Goal: Task Accomplishment & Management: Complete application form

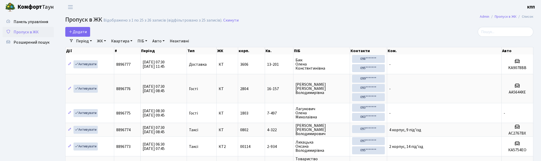
select select "25"
click at [80, 31] on span "Додати" at bounding box center [78, 32] width 18 height 6
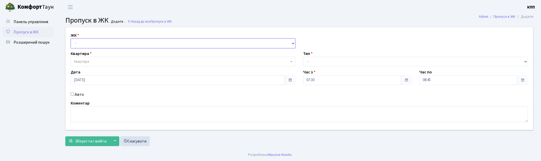
drag, startPoint x: 83, startPoint y: 44, endPoint x: 83, endPoint y: 47, distance: 3.4
click at [83, 44] on select "- КТ, вул. Регенераторна, 4 КТ2, просп. [STREET_ADDRESS] [STREET_ADDRESS] [PERS…" at bounding box center [183, 43] width 225 height 10
select select "271"
click at [71, 38] on select "- КТ, вул. Регенераторна, 4 КТ2, просп. [STREET_ADDRESS] [STREET_ADDRESS] [PERS…" at bounding box center [183, 43] width 225 height 10
select select
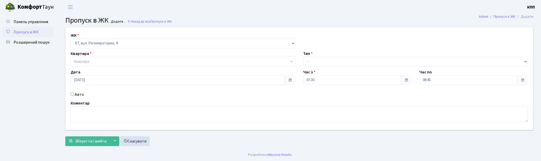
click at [85, 61] on span "Квартира" at bounding box center [81, 61] width 15 height 5
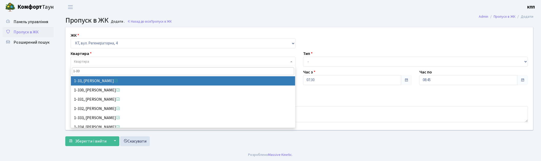
type input "1-33"
select select "33"
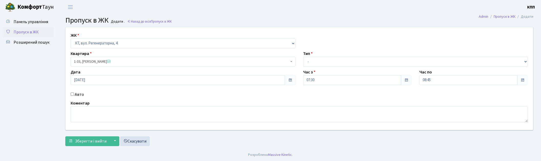
click at [80, 93] on label "Авто" at bounding box center [79, 94] width 9 height 6
click at [74, 93] on input "Авто" at bounding box center [72, 93] width 3 height 3
checkbox input "true"
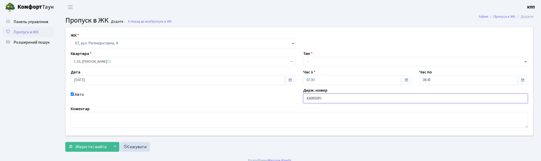
type input "КА9930РІ"
click at [331, 60] on select "- Доставка Таксі Гості Сервіс" at bounding box center [415, 62] width 225 height 10
click at [303, 57] on select "- Доставка Таксі Гості Сервіс" at bounding box center [415, 62] width 225 height 10
click at [322, 61] on select "- Доставка Таксі Гості Сервіс" at bounding box center [415, 62] width 225 height 10
select select "2"
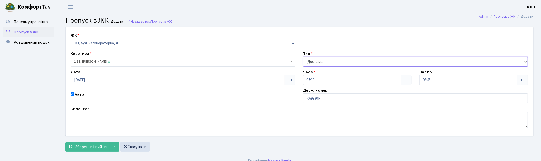
click at [303, 57] on select "- Доставка Таксі Гості Сервіс" at bounding box center [415, 62] width 225 height 10
click at [93, 142] on button "Зберегти і вийти" at bounding box center [87, 147] width 45 height 10
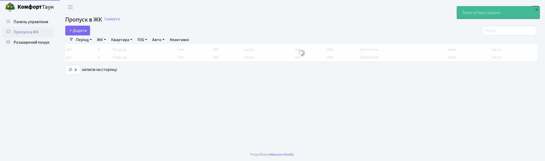
select select "25"
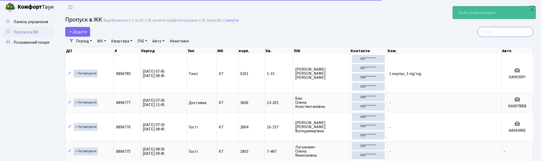
click at [502, 32] on input "search" at bounding box center [506, 32] width 56 height 10
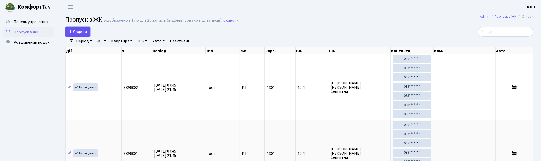
click at [73, 32] on span "Додати" at bounding box center [78, 32] width 18 height 6
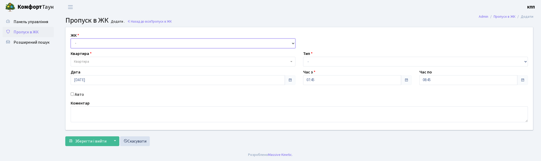
drag, startPoint x: 0, startPoint y: 0, endPoint x: 82, endPoint y: 43, distance: 92.3
click at [82, 43] on select "- КТ, вул. Регенераторна, 4 КТ2, просп. Соборності, 17 КТ3, вул. Березнева, 16 …" at bounding box center [183, 43] width 225 height 10
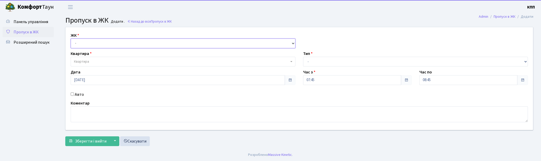
select select "271"
click at [71, 38] on select "- КТ, вул. Регенераторна, 4 КТ2, просп. [STREET_ADDRESS] [STREET_ADDRESS] [PERS…" at bounding box center [183, 43] width 225 height 10
select select
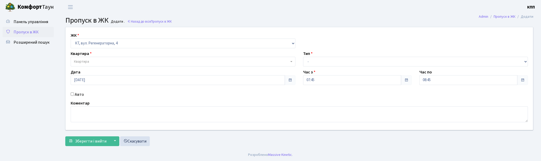
click at [93, 59] on span "Квартира" at bounding box center [181, 61] width 215 height 5
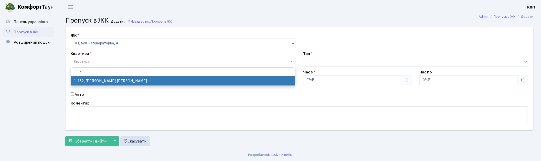
type input "1-152"
select select "152"
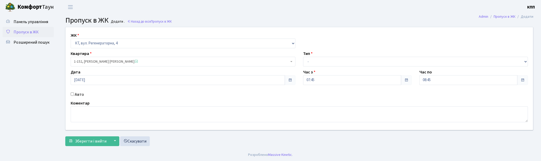
click at [78, 95] on label "Авто" at bounding box center [79, 94] width 9 height 6
click at [74, 95] on input "Авто" at bounding box center [72, 93] width 3 height 3
checkbox input "true"
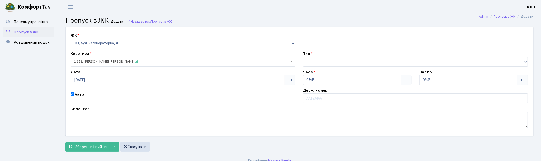
click at [113, 61] on span "1-152, Баранов В'ячеслав Ігорович" at bounding box center [181, 61] width 215 height 5
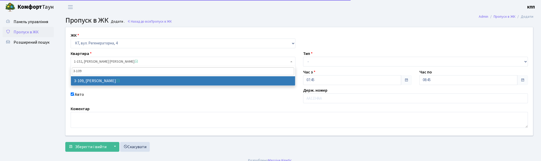
type input "3-109"
select select "918"
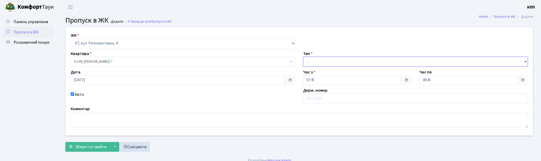
click at [313, 64] on select "- Доставка Таксі Гості Сервіс" at bounding box center [415, 62] width 225 height 10
select select "3"
click at [303, 57] on select "- Доставка Таксі Гості Сервіс" at bounding box center [415, 62] width 225 height 10
click at [90, 145] on span "Зберегти і вийти" at bounding box center [90, 147] width 31 height 6
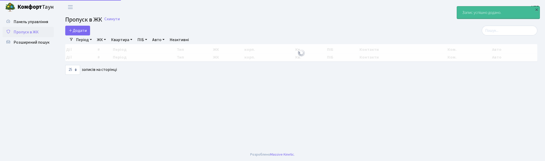
select select "25"
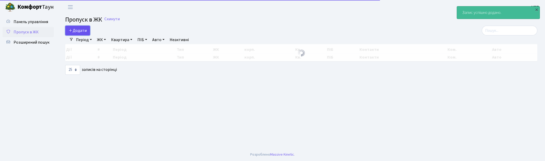
click at [83, 28] on link "Додати" at bounding box center [77, 31] width 25 height 10
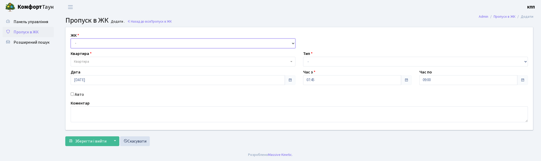
click at [81, 47] on select "- КТ, вул. Регенераторна, 4 КТ2, просп. [STREET_ADDRESS] [STREET_ADDRESS] [PERS…" at bounding box center [183, 43] width 225 height 10
select select "271"
click at [71, 38] on select "- КТ, вул. Регенераторна, 4 КТ2, просп. [STREET_ADDRESS] [STREET_ADDRESS] [PERS…" at bounding box center [183, 43] width 225 height 10
select select
click at [80, 58] on span "Квартира" at bounding box center [183, 62] width 225 height 10
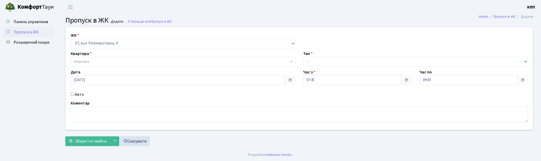
click at [32, 29] on span "Пропуск в ЖК" at bounding box center [26, 32] width 25 height 6
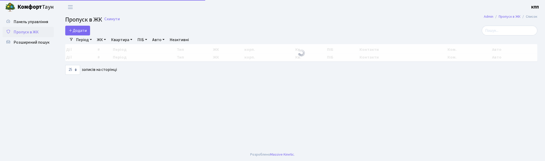
select select "25"
click at [514, 31] on input "search" at bounding box center [510, 31] width 56 height 10
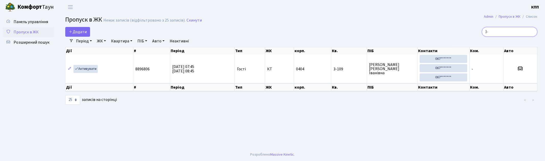
type input "3"
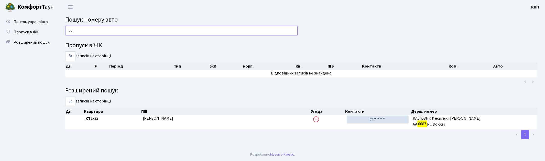
type input "6"
